Goal: Information Seeking & Learning: Learn about a topic

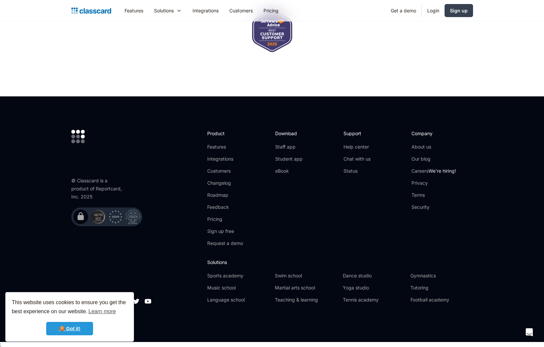
click at [69, 326] on link "🍪 Got it!" at bounding box center [69, 328] width 47 height 13
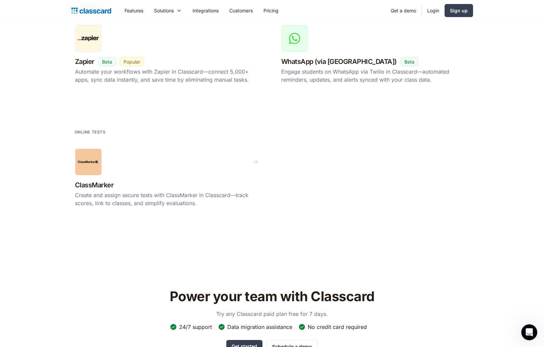
scroll to position [1237, 0]
drag, startPoint x: 75, startPoint y: 131, endPoint x: 140, endPoint y: 136, distance: 65.2
click at [140, 136] on div "online tests ClassMarker New Beta Popular Create and assign secure tests with C…" at bounding box center [272, 176] width 402 height 110
click at [241, 132] on div "online tests ClassMarker New Beta Popular Create and assign secure tests with C…" at bounding box center [272, 176] width 402 height 110
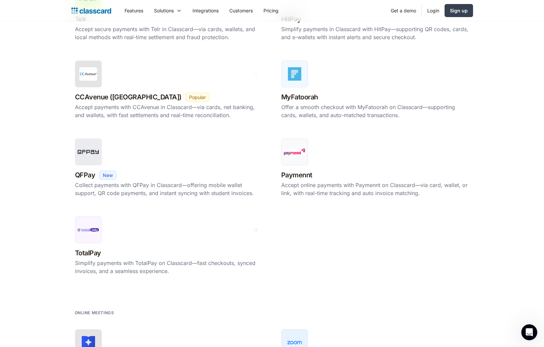
scroll to position [0, 0]
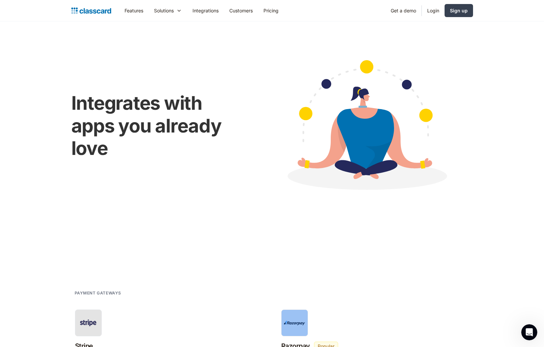
click at [90, 8] on img at bounding box center [91, 10] width 40 height 9
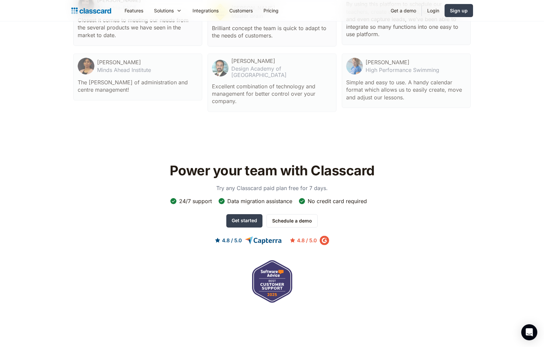
scroll to position [2161, 0]
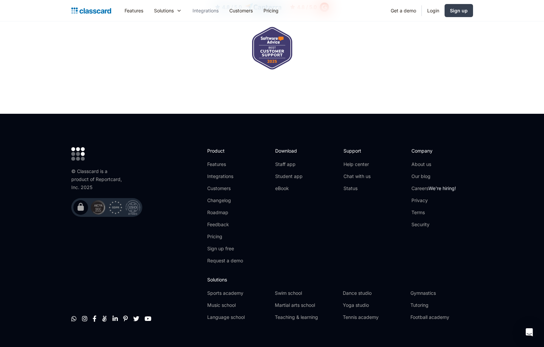
click at [198, 11] on link "Integrations" at bounding box center [205, 10] width 37 height 15
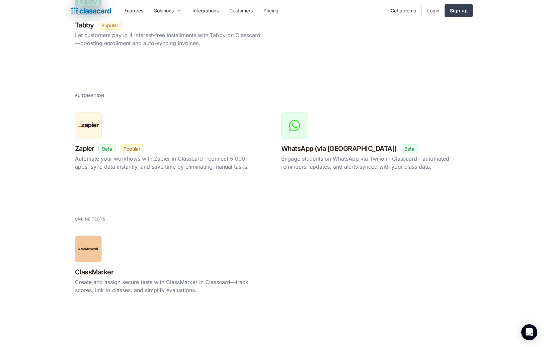
scroll to position [1148, 0]
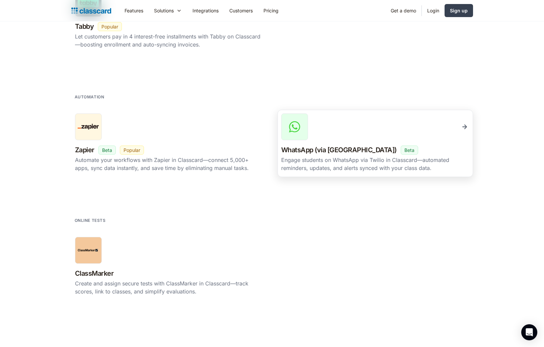
click at [295, 134] on div at bounding box center [294, 127] width 27 height 27
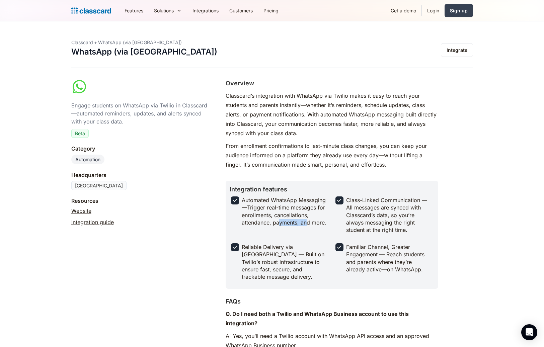
drag, startPoint x: 300, startPoint y: 220, endPoint x: 316, endPoint y: 219, distance: 16.1
click at [312, 219] on div "Automated WhatsApp Messaging —Trigger real-time messages for enrollments, cance…" at bounding box center [285, 212] width 86 height 30
click at [293, 239] on div "Automated WhatsApp Messaging —Trigger real-time messages for enrollments, cance…" at bounding box center [332, 240] width 205 height 90
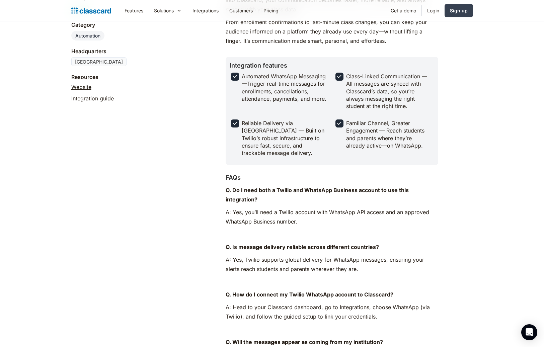
scroll to position [125, 0]
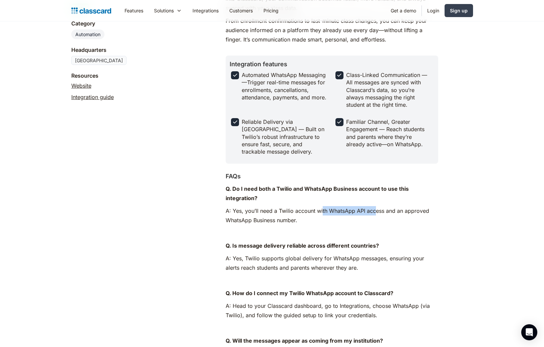
drag, startPoint x: 322, startPoint y: 210, endPoint x: 375, endPoint y: 211, distance: 53.6
click at [375, 211] on p "A: Yes, you’ll need a Twilio account with WhatsApp API access and an approved W…" at bounding box center [332, 215] width 213 height 19
drag, startPoint x: 233, startPoint y: 246, endPoint x: 375, endPoint y: 246, distance: 142.3
click at [375, 246] on strong "Q. Is message delivery reliable across different countries?" at bounding box center [302, 245] width 153 height 7
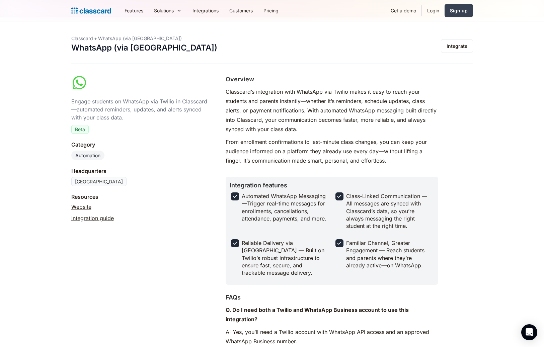
scroll to position [0, 0]
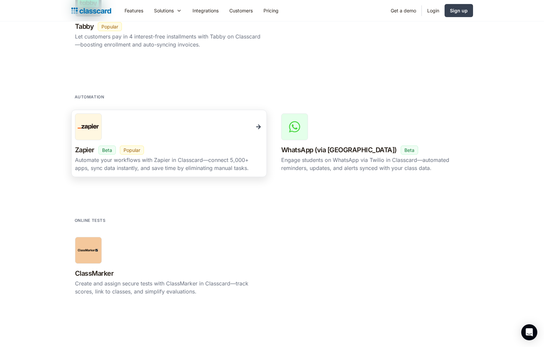
click at [111, 139] on div at bounding box center [169, 127] width 188 height 27
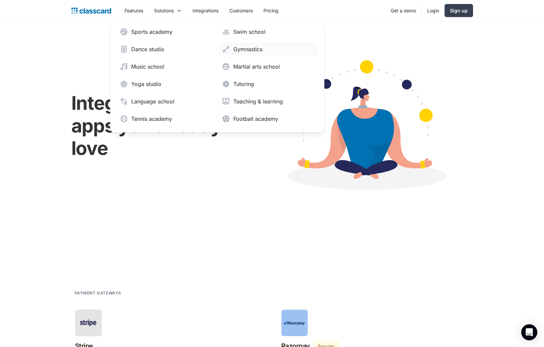
click at [240, 48] on div "Gymnastics" at bounding box center [247, 49] width 29 height 8
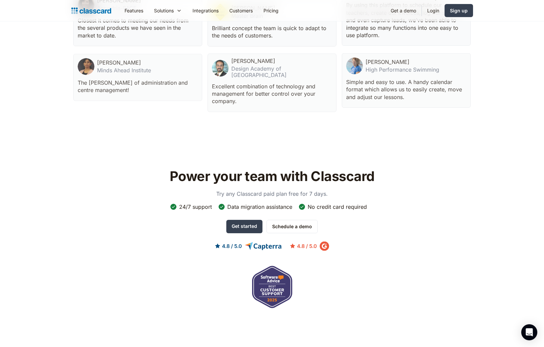
scroll to position [2109, 0]
